Goal: Register for event/course

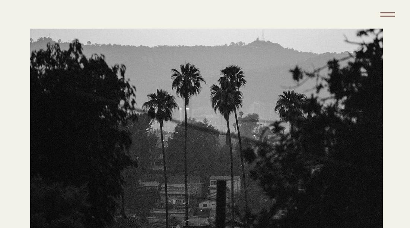
scroll to position [112, 0]
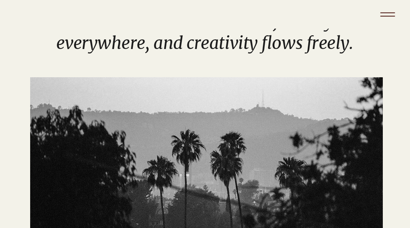
click at [387, 14] on icon "Menu" at bounding box center [387, 14] width 26 height 26
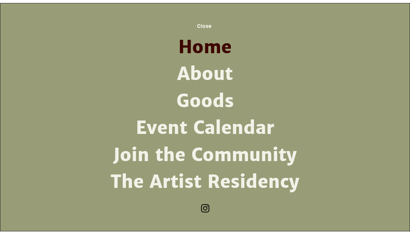
scroll to position [0, 0]
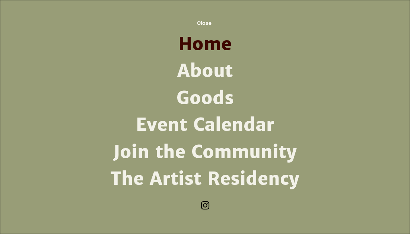
click at [217, 70] on link "About" at bounding box center [205, 71] width 194 height 27
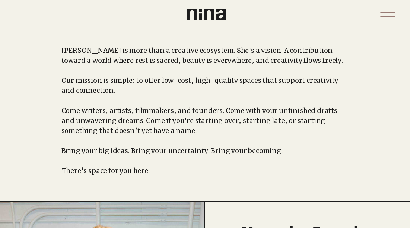
scroll to position [42, 0]
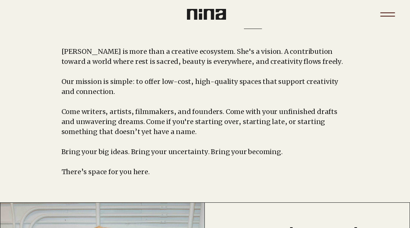
click at [392, 15] on icon "Menu" at bounding box center [387, 14] width 26 height 26
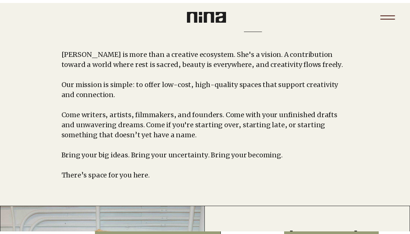
scroll to position [0, 0]
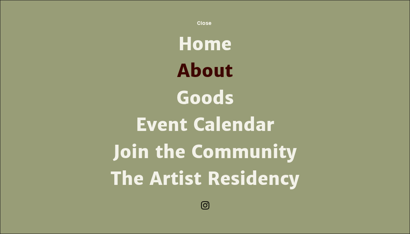
click at [221, 169] on link "The Artist Residency" at bounding box center [205, 179] width 194 height 27
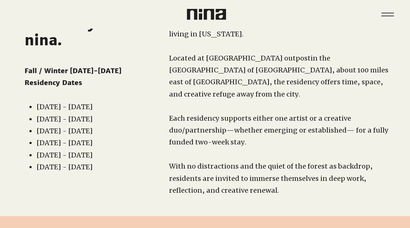
scroll to position [74, 0]
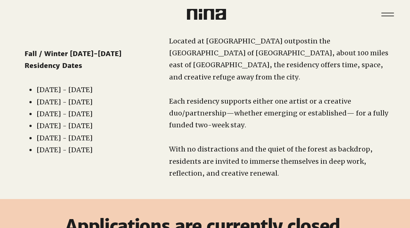
drag, startPoint x: 32, startPoint y: 88, endPoint x: 115, endPoint y: 91, distance: 82.6
click at [115, 91] on ul "[DATE] - [DATE] [DATE] - [DATE] [DATE] - [DATE] [DATE] - [DATE] [DATE] - [DATE]…" at bounding box center [84, 120] width 112 height 72
drag, startPoint x: 111, startPoint y: 101, endPoint x: 30, endPoint y: 105, distance: 80.8
click at [36, 105] on li "[DATE] - [DATE]" at bounding box center [87, 102] width 103 height 12
